Goal: Information Seeking & Learning: Learn about a topic

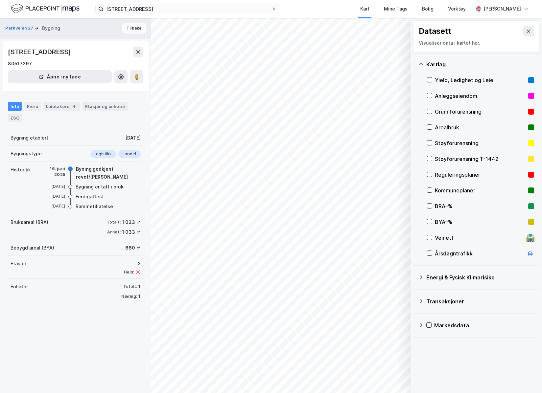
click at [126, 29] on button "Tilbake" at bounding box center [134, 28] width 24 height 11
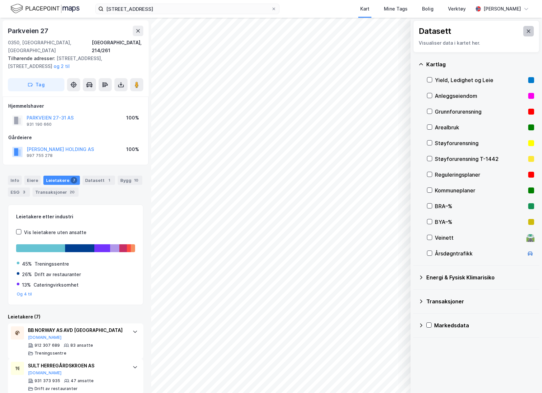
click at [526, 33] on icon at bounding box center [528, 31] width 5 height 5
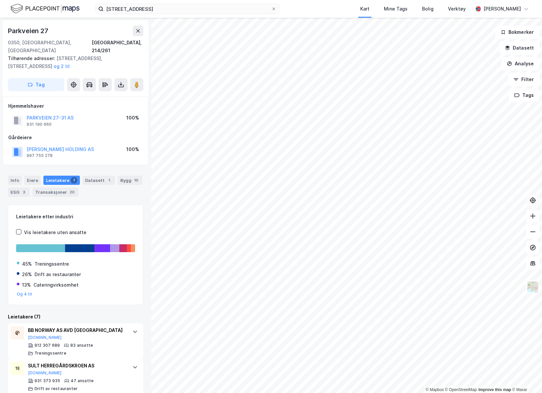
click at [533, 201] on icon at bounding box center [532, 200] width 2 height 2
click at [531, 199] on icon at bounding box center [532, 200] width 7 height 7
click at [530, 199] on icon at bounding box center [532, 200] width 7 height 7
click at [532, 248] on icon at bounding box center [532, 247] width 7 height 7
click at [537, 250] on button at bounding box center [532, 247] width 13 height 13
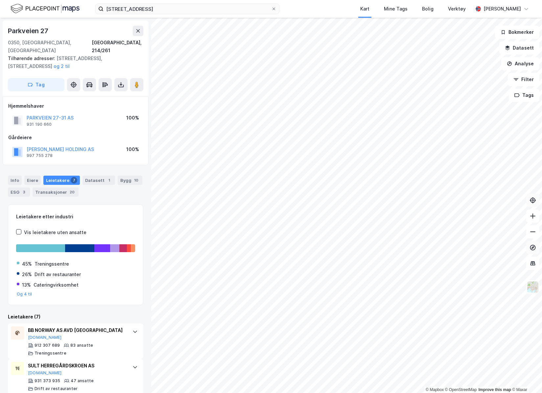
click at [535, 249] on icon at bounding box center [532, 247] width 7 height 7
click at [533, 249] on icon at bounding box center [532, 247] width 7 height 7
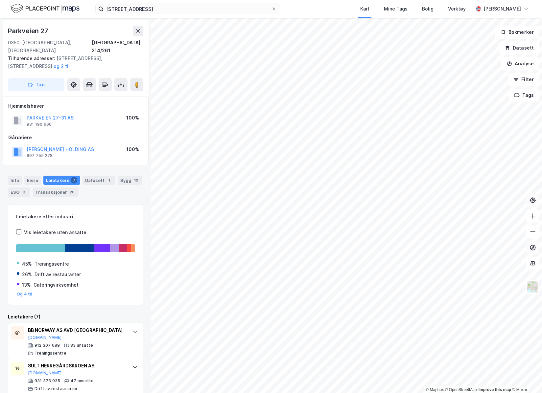
click at [536, 249] on button at bounding box center [532, 247] width 13 height 13
click at [532, 248] on icon at bounding box center [532, 247] width 3 height 3
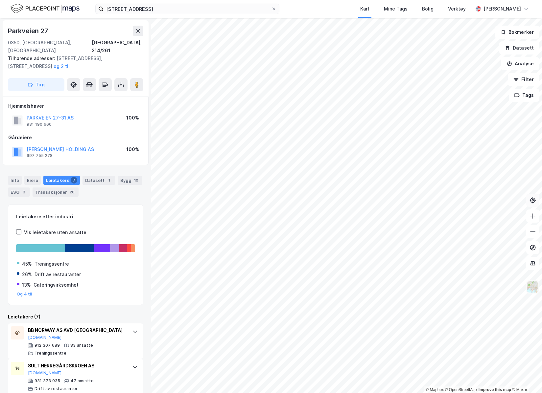
click at [534, 285] on img at bounding box center [532, 287] width 12 height 12
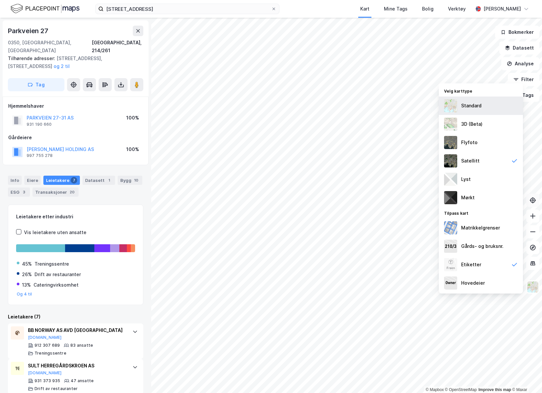
click at [479, 110] on div "Standard" at bounding box center [481, 106] width 84 height 18
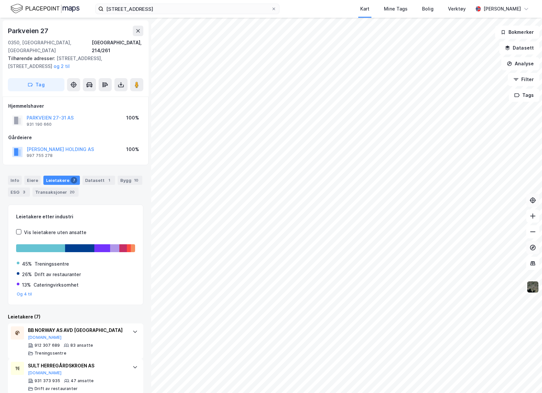
click at [534, 249] on icon at bounding box center [532, 247] width 7 height 7
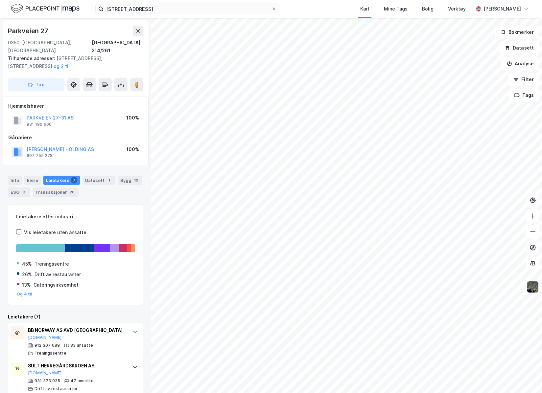
click at [534, 249] on icon at bounding box center [532, 247] width 7 height 7
click at [521, 43] on button "Datasett" at bounding box center [519, 47] width 40 height 13
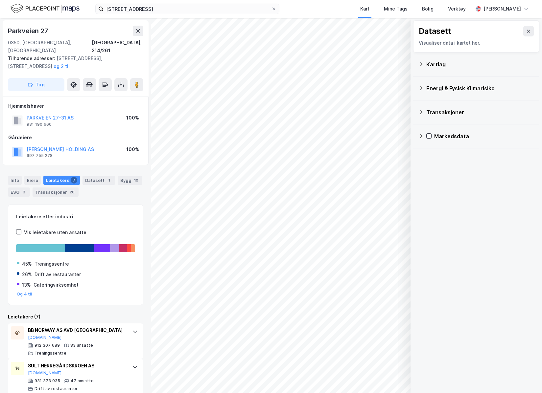
click at [449, 69] on div "Kartlag" at bounding box center [476, 64] width 116 height 16
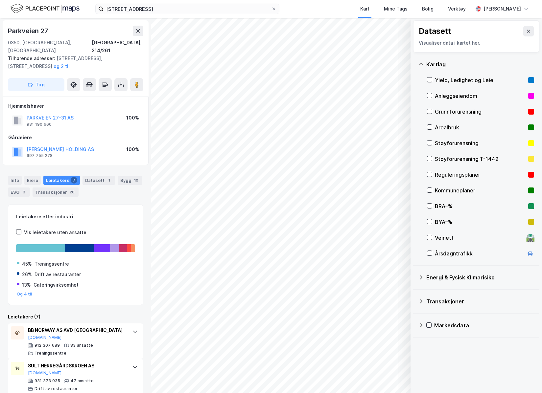
click at [443, 66] on div "Kartlag" at bounding box center [480, 64] width 108 height 8
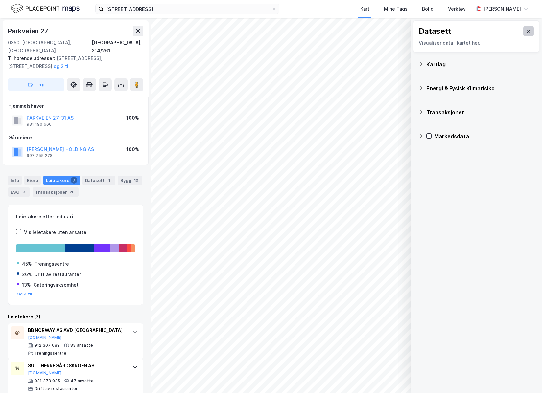
click at [526, 33] on icon at bounding box center [528, 31] width 5 height 5
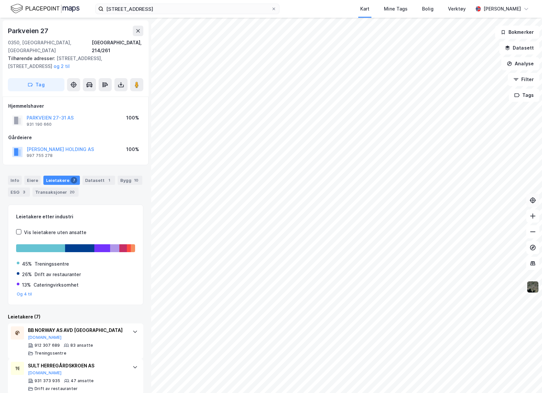
click at [529, 292] on img at bounding box center [532, 287] width 12 height 12
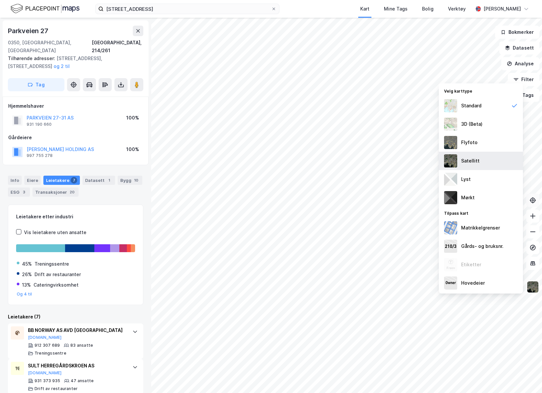
click at [484, 164] on div "Satellitt" at bounding box center [481, 161] width 84 height 18
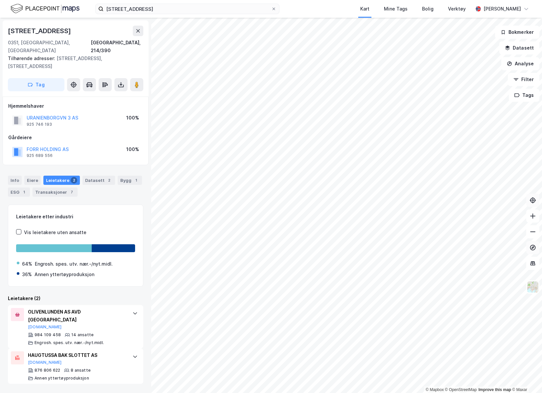
click at [529, 247] on button at bounding box center [532, 247] width 13 height 13
click at [530, 248] on icon at bounding box center [532, 247] width 7 height 7
click at [74, 83] on icon at bounding box center [74, 84] width 2 height 2
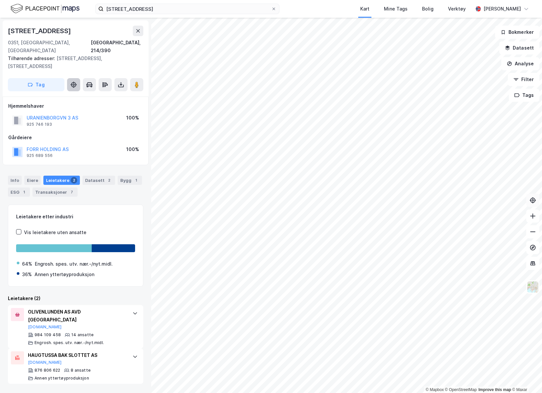
click at [73, 81] on icon at bounding box center [73, 84] width 7 height 7
click at [140, 78] on button at bounding box center [136, 84] width 13 height 13
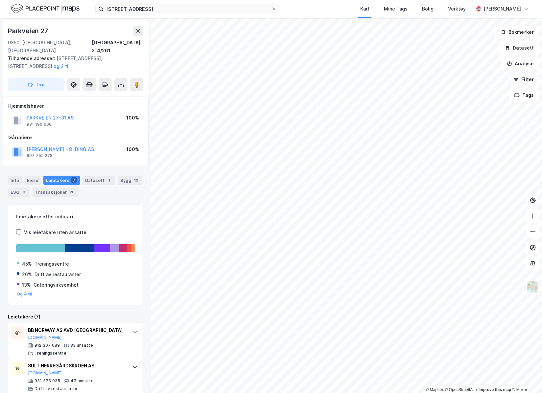
click at [513, 81] on button "Filter" at bounding box center [524, 79] width 32 height 13
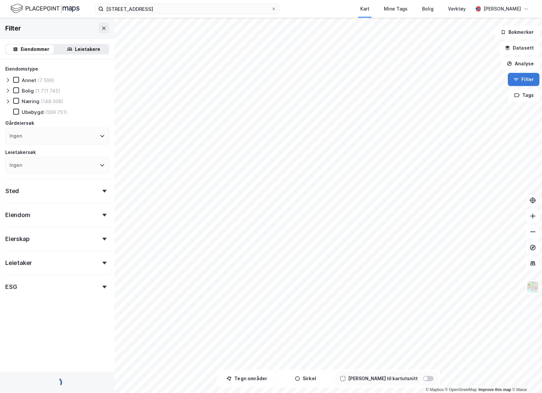
click at [516, 81] on icon "button" at bounding box center [515, 79] width 5 height 5
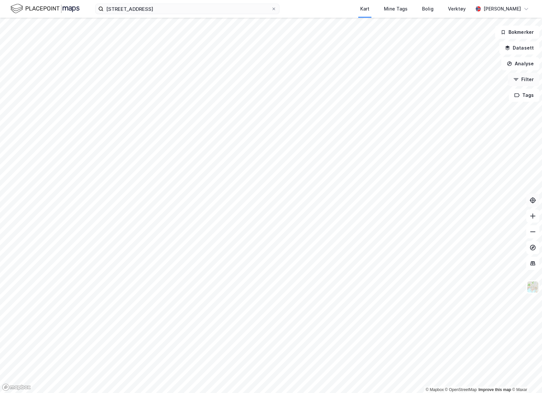
click at [516, 81] on icon "button" at bounding box center [515, 79] width 5 height 5
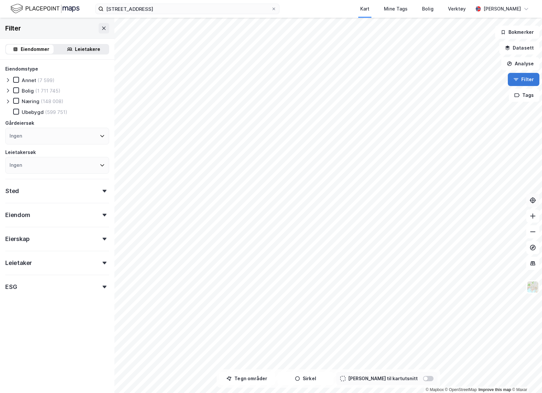
click at [516, 81] on icon "button" at bounding box center [515, 79] width 5 height 5
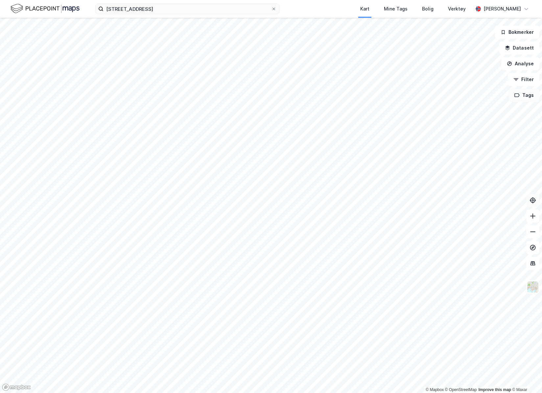
click at [526, 94] on button "Tags" at bounding box center [523, 95] width 31 height 13
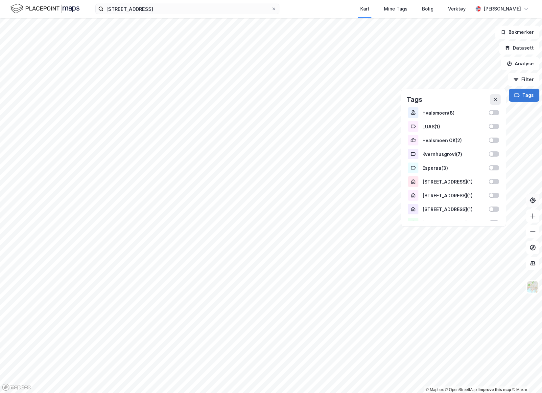
click at [526, 94] on button "Tags" at bounding box center [523, 95] width 31 height 13
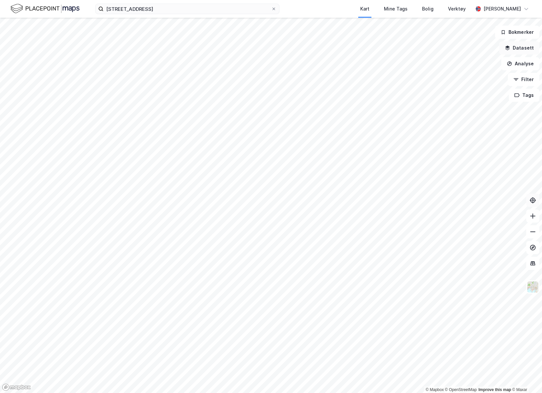
click at [521, 52] on button "Datasett" at bounding box center [519, 47] width 40 height 13
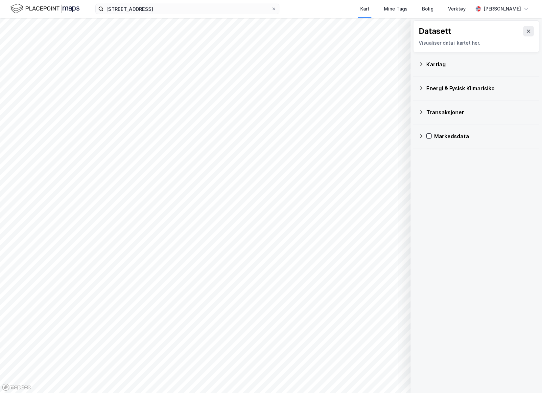
click at [460, 114] on div "Transaksjoner" at bounding box center [480, 112] width 108 height 8
click at [459, 113] on div "Transaksjoner" at bounding box center [480, 112] width 108 height 8
click at [459, 138] on div "Markedsdata" at bounding box center [484, 136] width 100 height 8
click at [459, 137] on div "Markedsdata" at bounding box center [484, 136] width 100 height 8
click at [454, 95] on div "Energi & Fysisk Klimarisiko" at bounding box center [476, 88] width 116 height 16
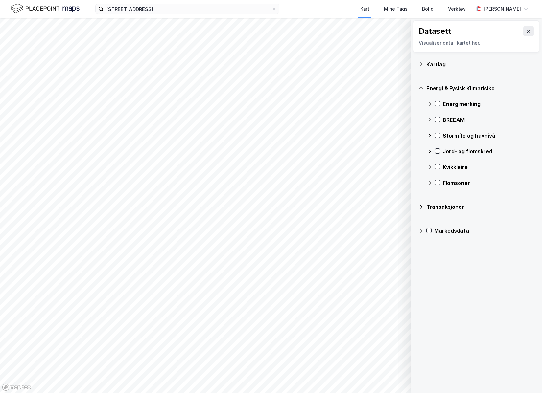
click at [453, 91] on div "Energi & Fysisk Klimarisiko" at bounding box center [480, 88] width 108 height 8
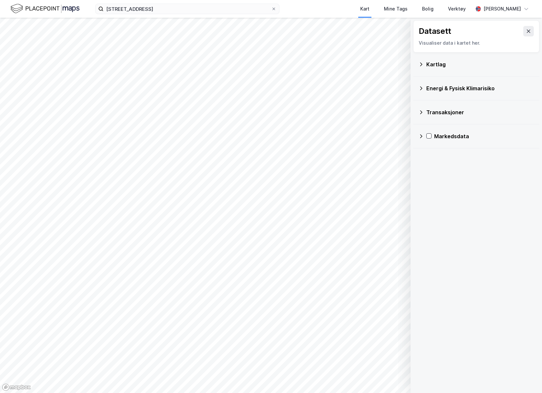
click at [443, 66] on div "Kartlag" at bounding box center [480, 64] width 108 height 8
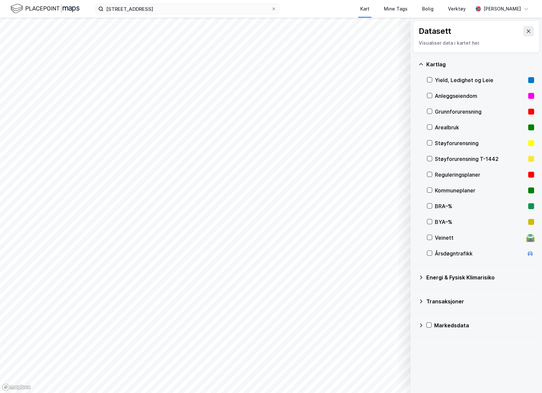
click at [443, 66] on div "Kartlag" at bounding box center [480, 64] width 108 height 8
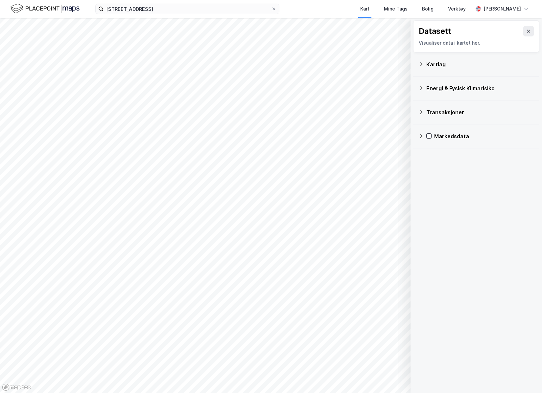
click at [443, 66] on div "Kartlag" at bounding box center [480, 64] width 108 height 8
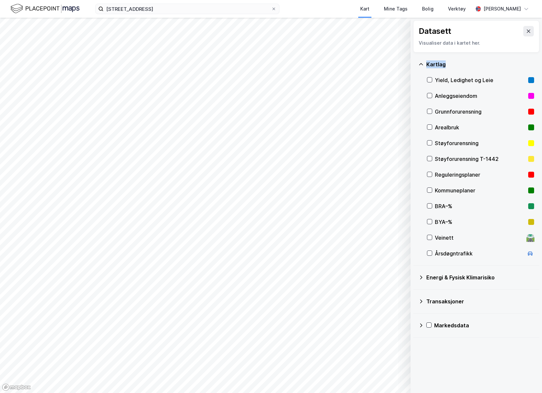
click at [443, 66] on div "Kartlag" at bounding box center [480, 64] width 108 height 8
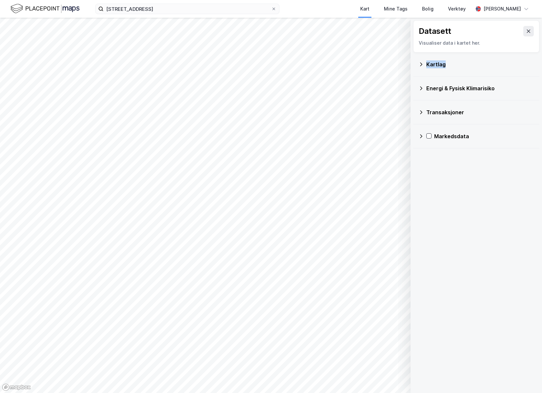
click at [526, 32] on icon at bounding box center [528, 31] width 5 height 5
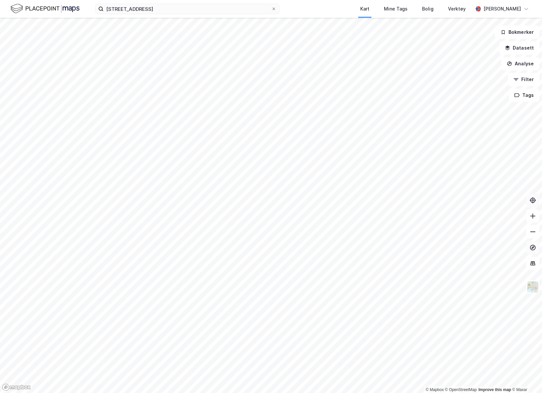
click at [530, 244] on icon at bounding box center [532, 247] width 7 height 7
click at [531, 245] on icon at bounding box center [533, 248] width 6 height 6
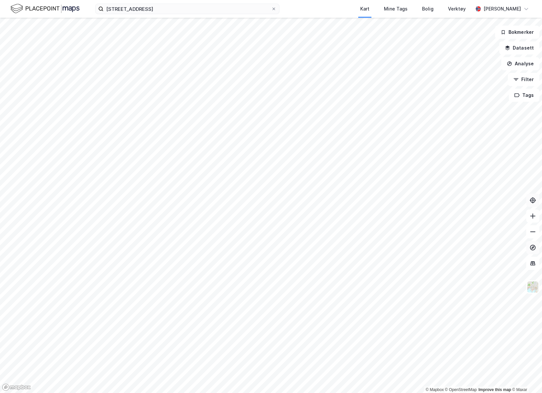
click at [535, 248] on icon at bounding box center [533, 248] width 6 height 6
click at [534, 202] on icon at bounding box center [532, 200] width 7 height 7
click at [535, 250] on icon at bounding box center [532, 247] width 7 height 7
click at [535, 248] on icon at bounding box center [533, 248] width 6 height 6
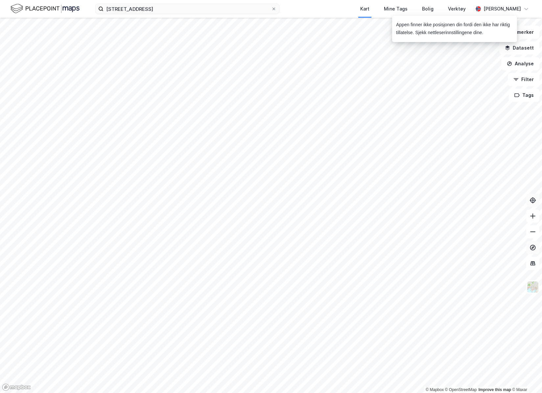
click at [535, 248] on icon at bounding box center [533, 248] width 6 height 6
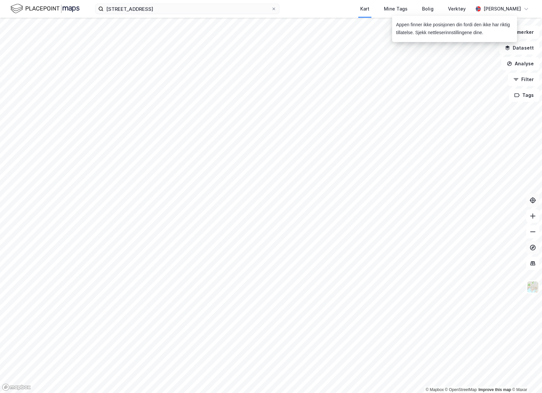
click at [535, 248] on icon at bounding box center [533, 248] width 6 height 6
click at [532, 248] on icon at bounding box center [532, 247] width 3 height 3
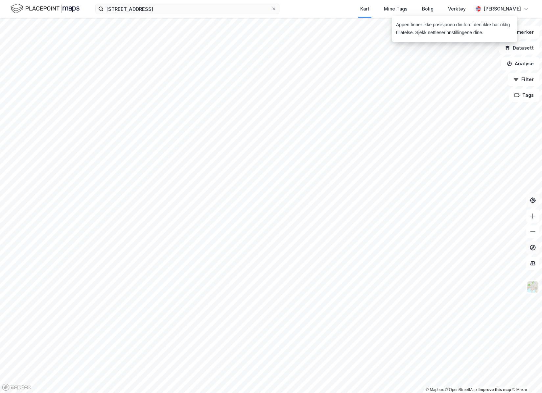
click at [532, 248] on icon at bounding box center [532, 247] width 3 height 3
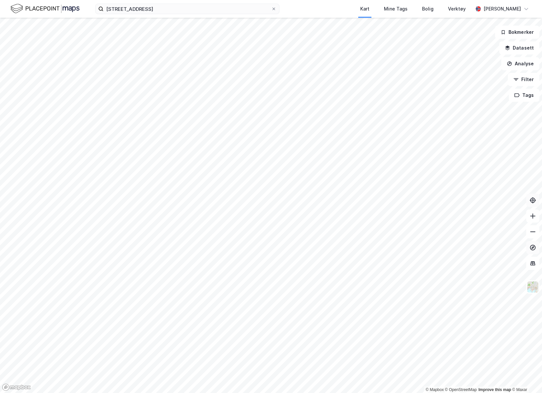
click at [532, 248] on icon at bounding box center [532, 247] width 3 height 3
click at [532, 248] on icon at bounding box center [532, 247] width 7 height 7
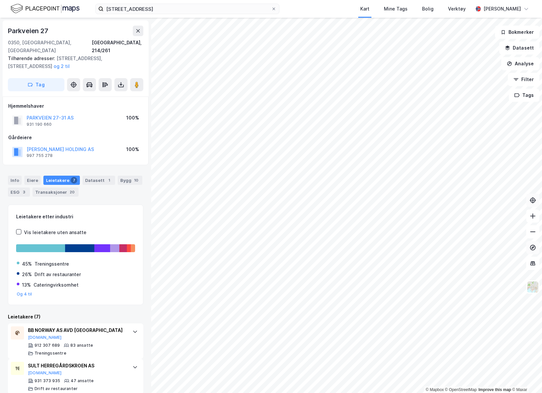
click at [535, 246] on icon at bounding box center [532, 247] width 7 height 7
click at [535, 245] on icon at bounding box center [532, 247] width 7 height 7
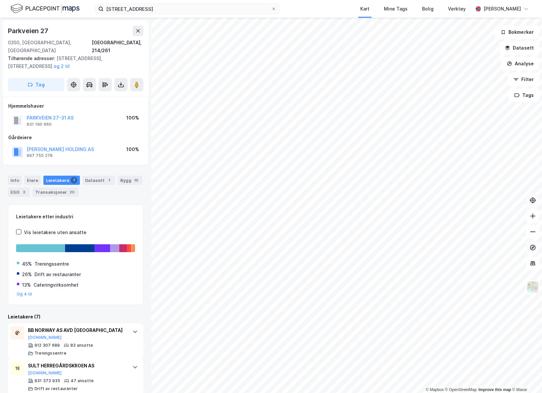
click at [535, 245] on icon at bounding box center [532, 247] width 7 height 7
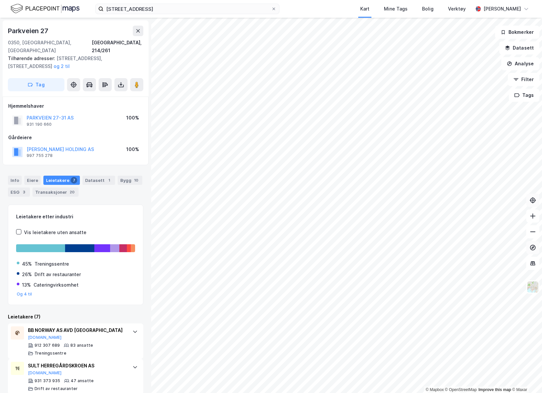
click at [535, 245] on icon at bounding box center [532, 247] width 7 height 7
click at [533, 248] on icon at bounding box center [532, 247] width 7 height 7
click at [533, 248] on icon at bounding box center [532, 247] width 3 height 3
click at [533, 248] on icon at bounding box center [532, 247] width 7 height 7
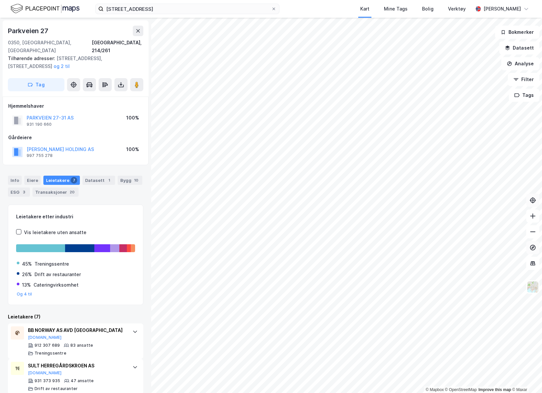
click at [535, 247] on icon at bounding box center [532, 247] width 7 height 7
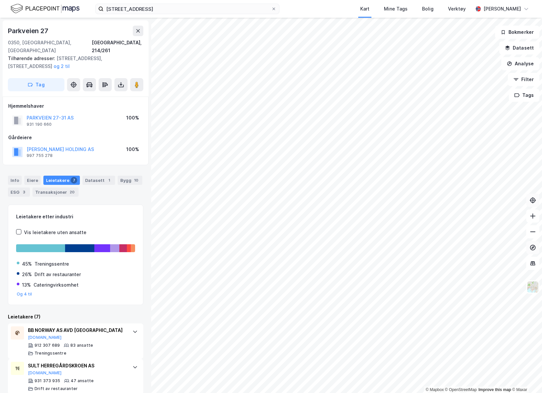
click at [535, 247] on icon at bounding box center [532, 247] width 7 height 7
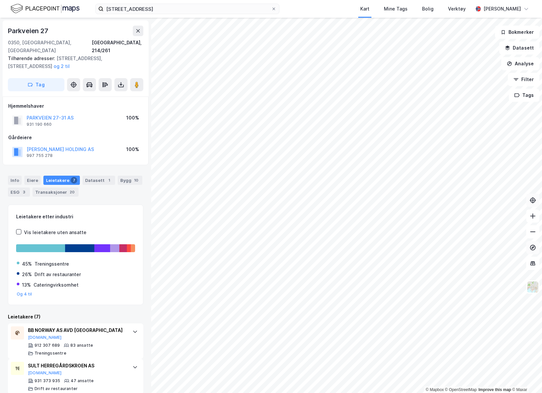
click at [534, 247] on icon at bounding box center [533, 248] width 6 height 6
click at [534, 245] on icon at bounding box center [532, 247] width 7 height 7
click at [535, 248] on icon at bounding box center [533, 248] width 6 height 6
click at [536, 247] on button at bounding box center [532, 247] width 13 height 13
click at [534, 247] on icon at bounding box center [532, 247] width 7 height 7
